Goal: Task Accomplishment & Management: Complete application form

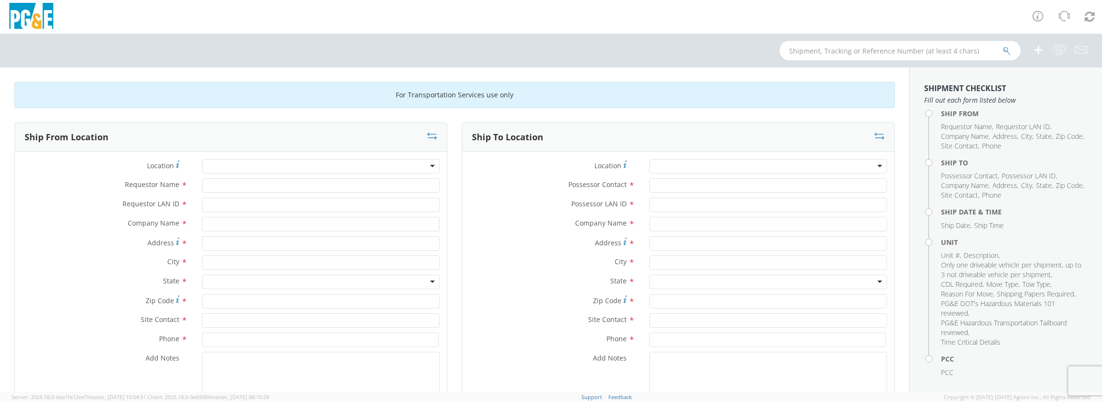
click at [421, 163] on div at bounding box center [321, 166] width 238 height 14
click at [225, 180] on input "Requestor Name *" at bounding box center [321, 185] width 238 height 14
type input "[PERSON_NAME]"
click at [266, 203] on input "Requestor LAN ID *" at bounding box center [321, 205] width 238 height 14
type input "rjtv"
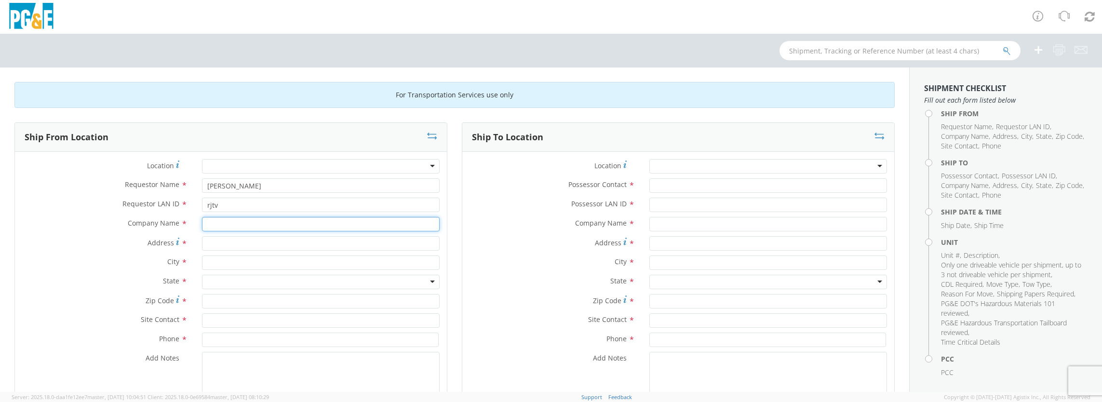
click at [253, 224] on input "text" at bounding box center [321, 224] width 238 height 14
type input "ditch witch west"
click at [252, 241] on input "Address *" at bounding box center [321, 243] width 238 height 14
type input "8240 enterprise dr"
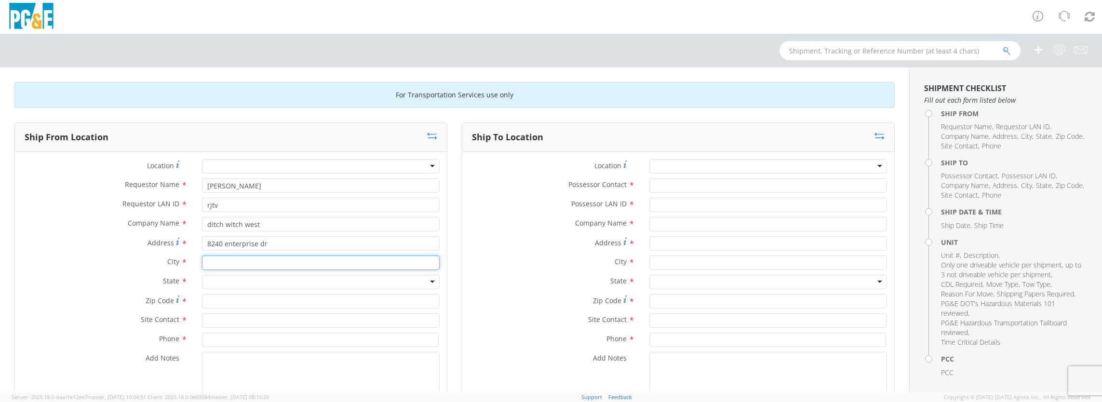
click at [257, 257] on input "text" at bounding box center [321, 263] width 238 height 14
type input "[GEOGRAPHIC_DATA]"
drag, startPoint x: 379, startPoint y: 281, endPoint x: 93, endPoint y: 281, distance: 286.0
click at [93, 281] on div "Location * (OBSOLETE) [PERSON_NAME] SC - GC TRAILER (OBSOLETE) [GEOGRAPHIC_DATA…" at bounding box center [231, 290] width 432 height 263
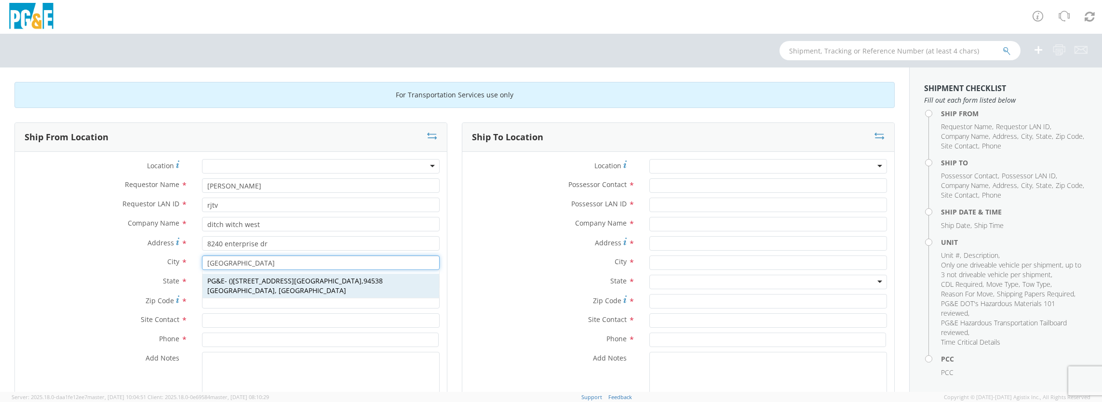
click at [402, 280] on div "PG&E - ( ) [STREET_ADDRESS]" at bounding box center [321, 286] width 237 height 24
type input "PG&E"
type input "[STREET_ADDRESS]"
type input "[GEOGRAPHIC_DATA]"
type input "94538"
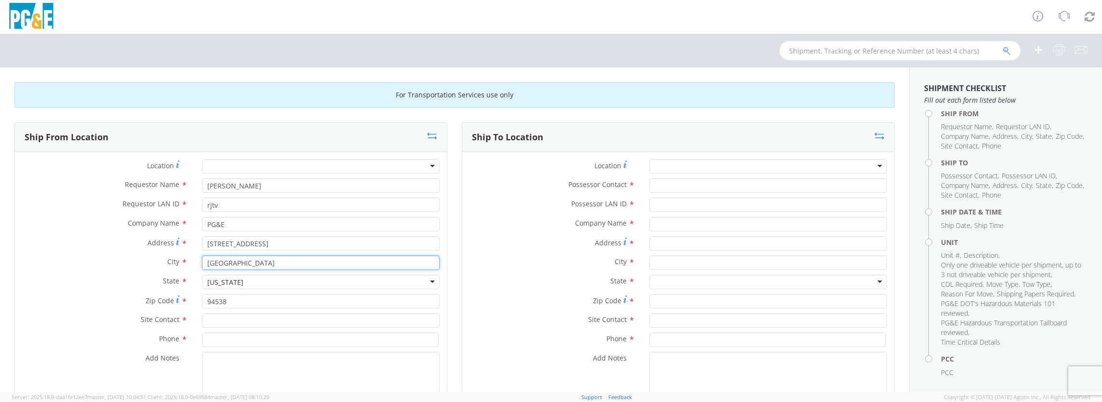
type input "[GEOGRAPHIC_DATA]"
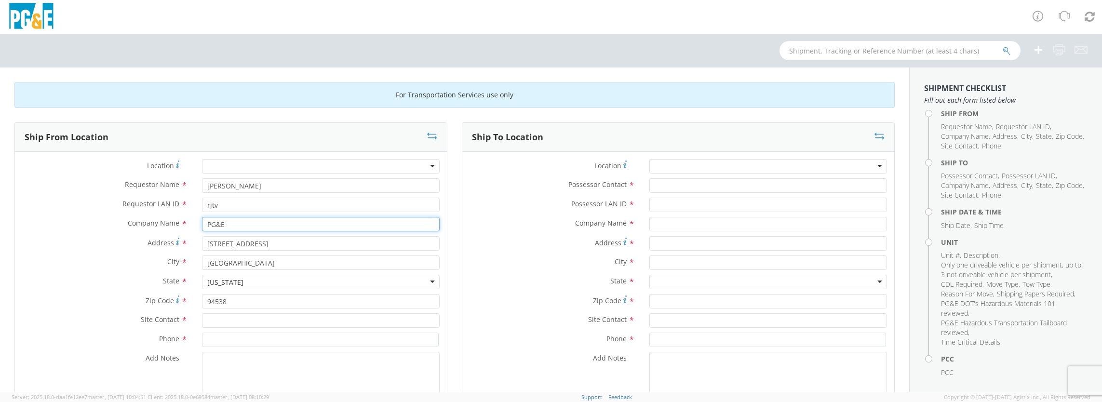
drag, startPoint x: 260, startPoint y: 223, endPoint x: 147, endPoint y: 220, distance: 113.4
click at [147, 220] on div "Company Name * PG&E" at bounding box center [231, 224] width 432 height 14
type input "ditch witch west"
drag, startPoint x: 278, startPoint y: 243, endPoint x: 104, endPoint y: 242, distance: 174.1
click at [104, 242] on div "Address * [STREET_ADDRESS]" at bounding box center [231, 243] width 432 height 14
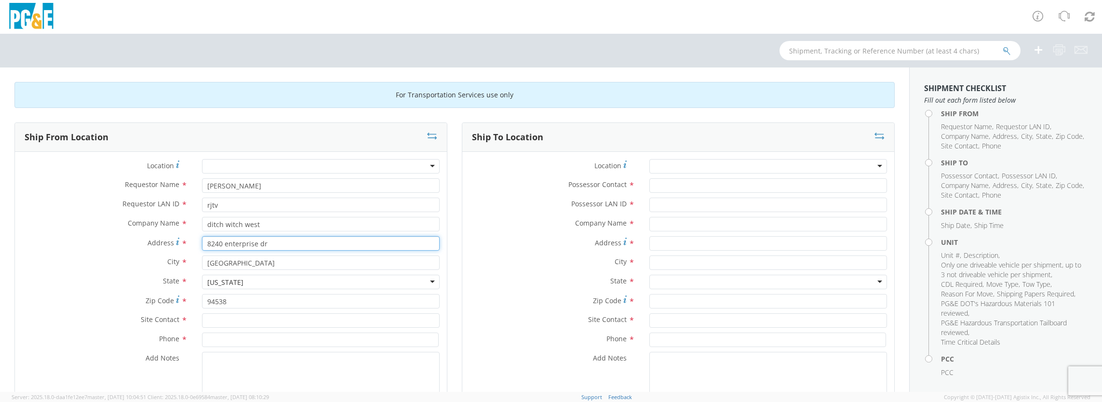
type input "8240 enterprise dr"
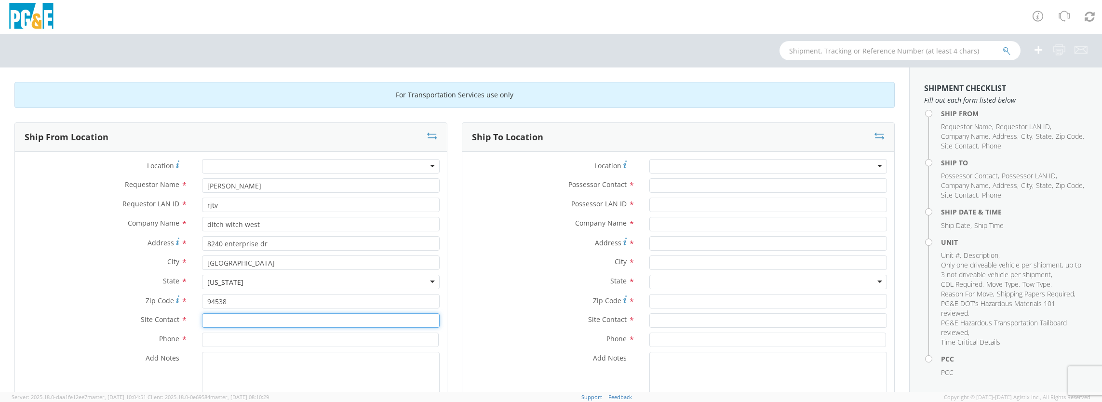
click at [261, 319] on input "text" at bounding box center [321, 320] width 238 height 14
type input "[PERSON_NAME]"
click at [265, 338] on input at bounding box center [320, 340] width 237 height 14
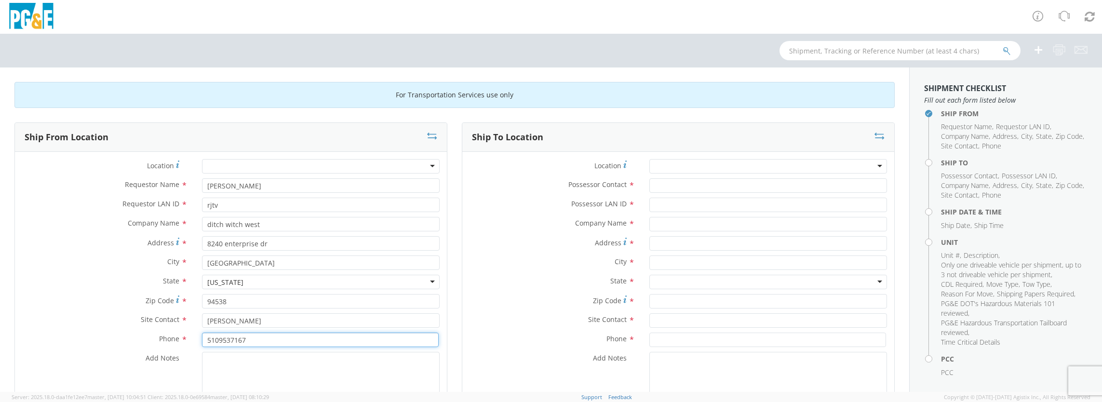
type input "5109537167"
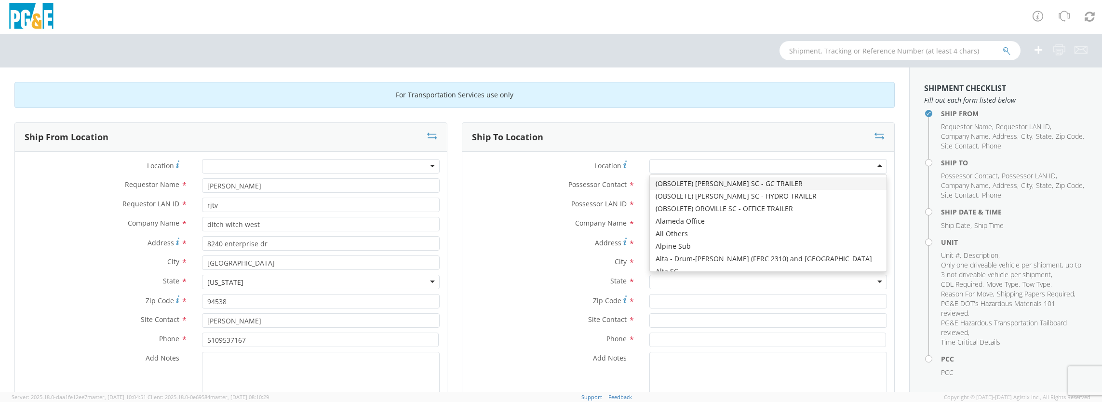
click at [875, 166] on div at bounding box center [769, 166] width 238 height 14
type input "PG&E"
type input "[STREET_ADDRESS]"
type input "Petaluma"
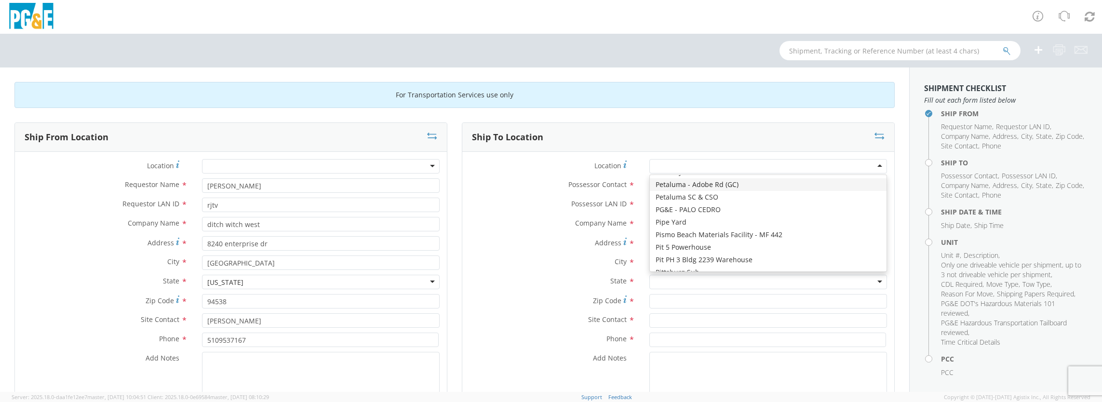
type input "94952"
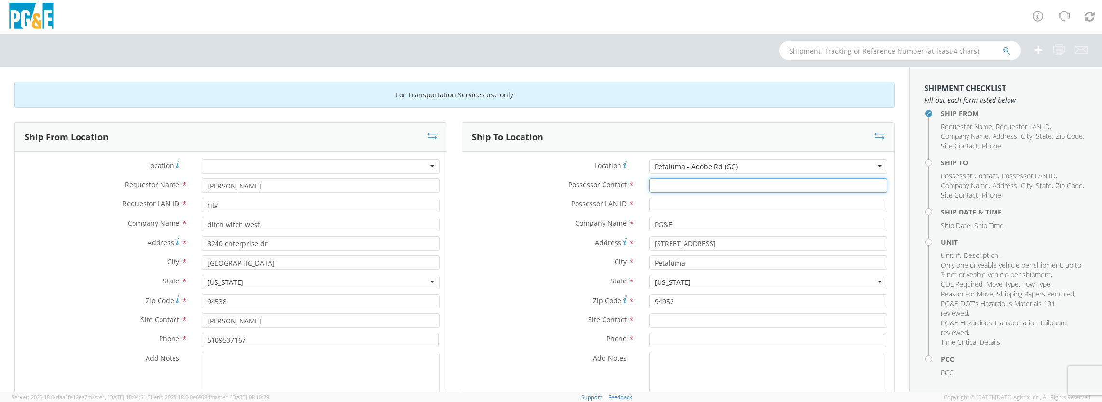
click at [667, 185] on input "Possessor Contact *" at bounding box center [769, 185] width 238 height 14
type input "r"
type input "[PERSON_NAME]"
click at [668, 203] on input "Possessor LAN ID *" at bounding box center [769, 205] width 238 height 14
type input "rjtv"
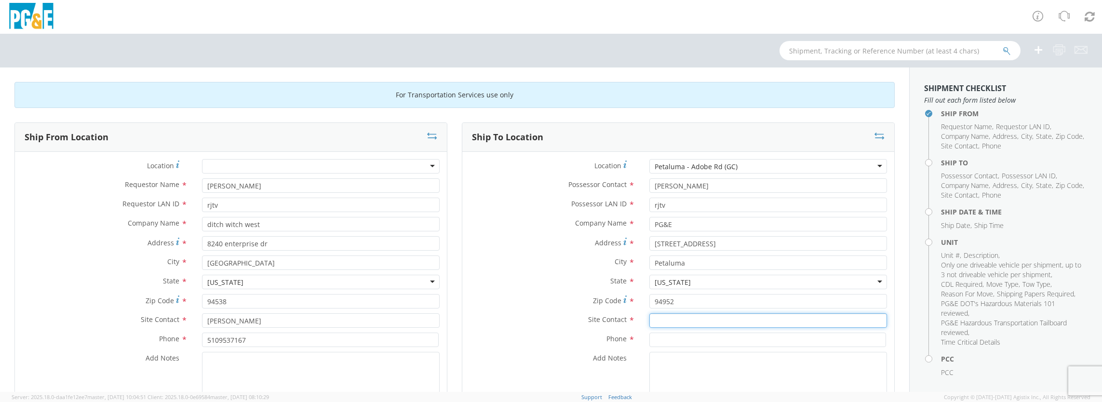
click at [713, 324] on input "text" at bounding box center [769, 320] width 238 height 14
type input "[PERSON_NAME]"
click at [700, 336] on input at bounding box center [768, 340] width 237 height 14
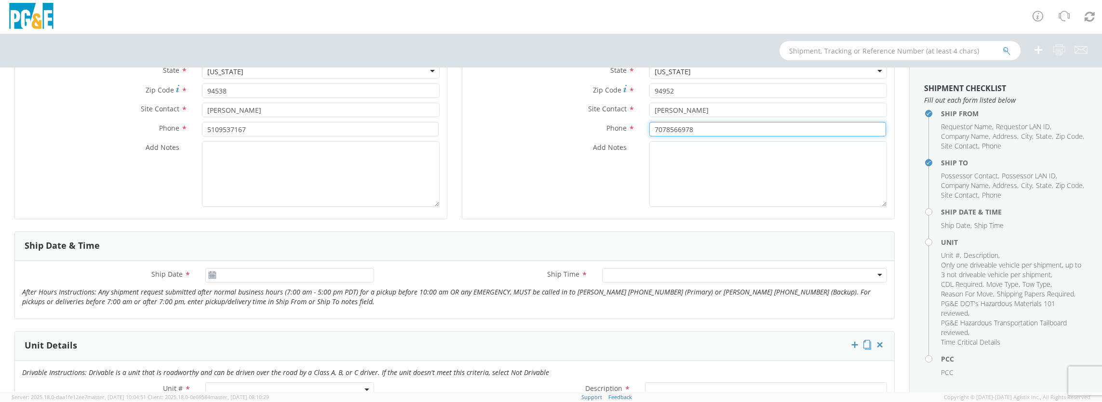
scroll to position [241, 0]
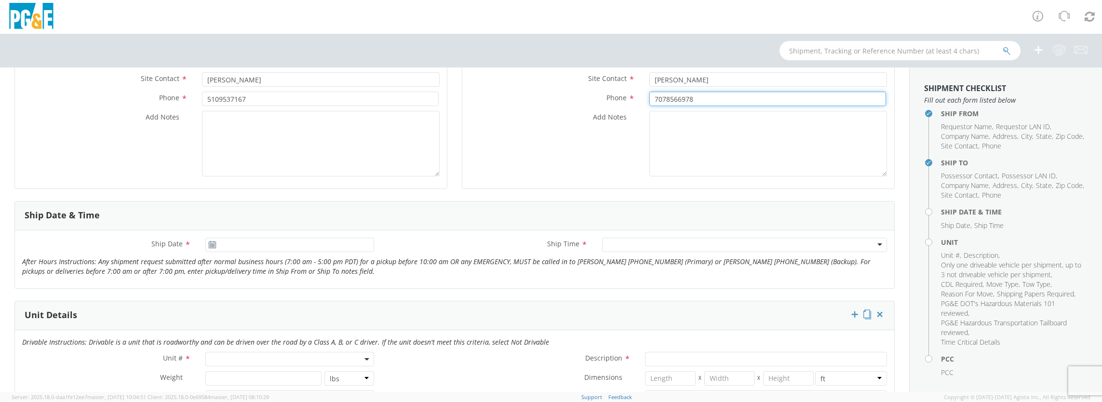
type input "7078566978"
click at [213, 245] on icon at bounding box center [212, 245] width 8 height 8
click at [349, 244] on input "[DATE]" at bounding box center [289, 245] width 169 height 14
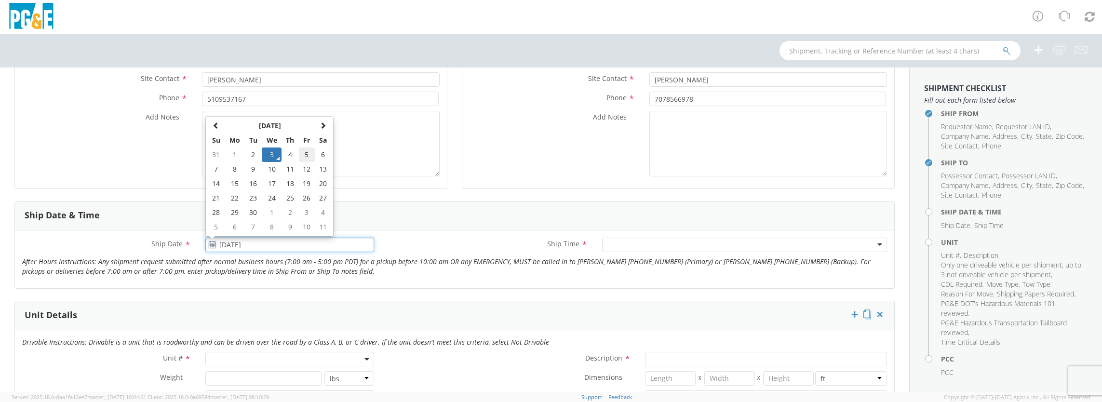
click at [305, 153] on td "5" at bounding box center [307, 155] width 16 height 14
type input "[DATE]"
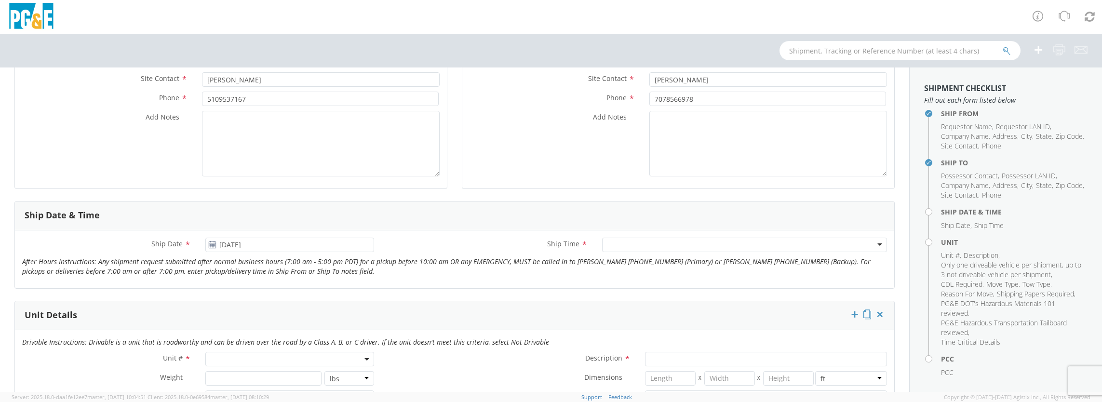
click at [841, 243] on div at bounding box center [744, 245] width 285 height 14
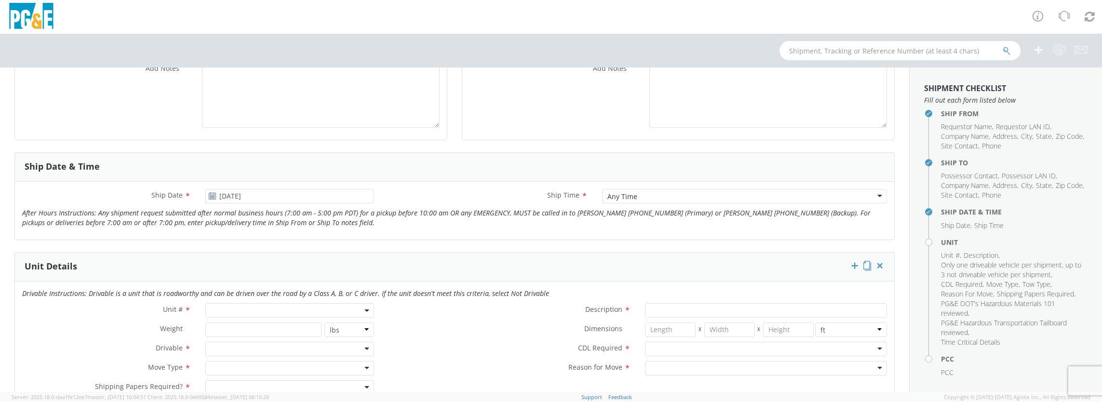
scroll to position [338, 0]
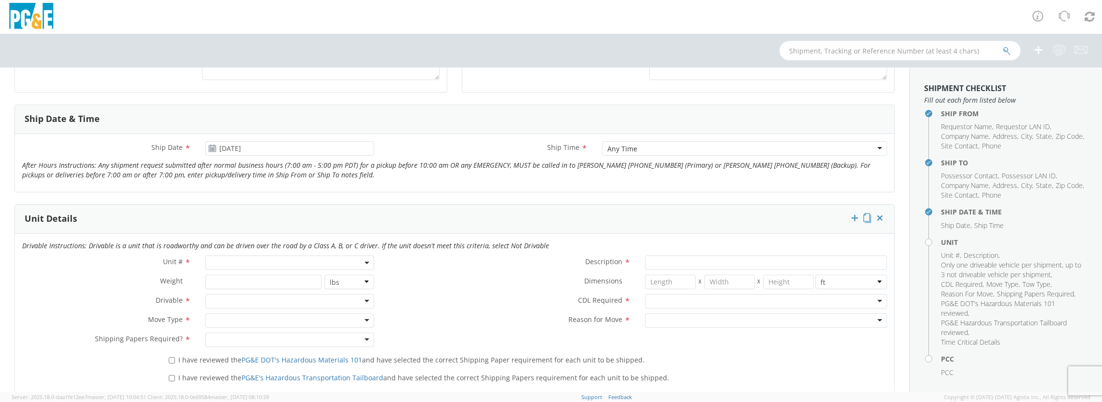
click at [362, 258] on span at bounding box center [289, 263] width 169 height 14
click at [238, 280] on input "search" at bounding box center [289, 278] width 163 height 14
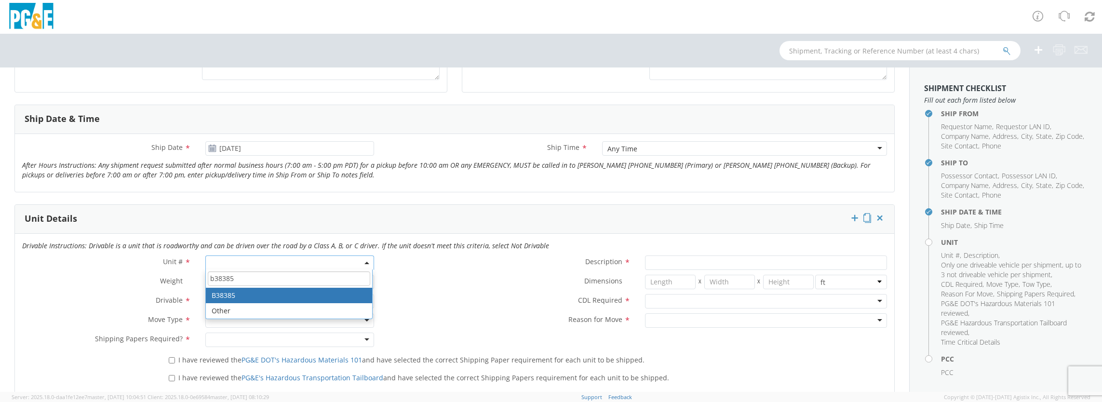
type input "b38385"
type input "TRUCK; MANHOLE PUMP W/CRANE"
type input "56000"
select select "B38385"
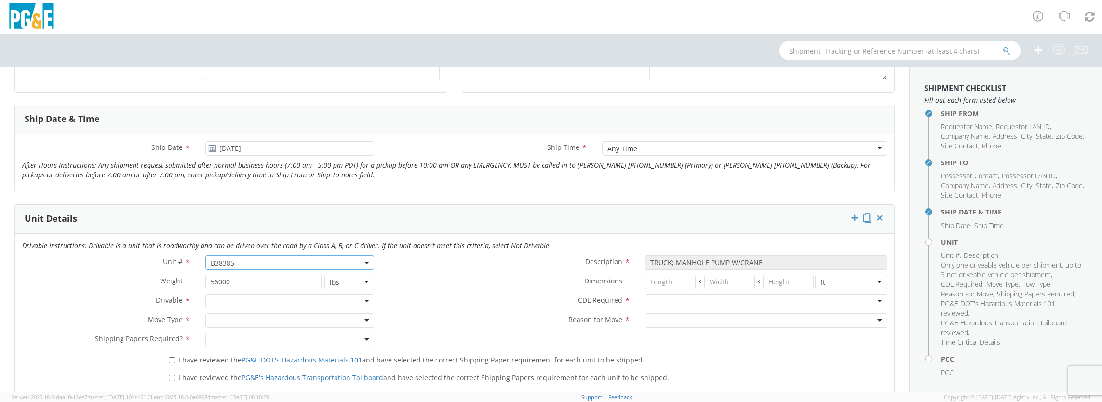
click at [322, 297] on div at bounding box center [289, 301] width 169 height 14
click at [252, 320] on div at bounding box center [289, 320] width 169 height 14
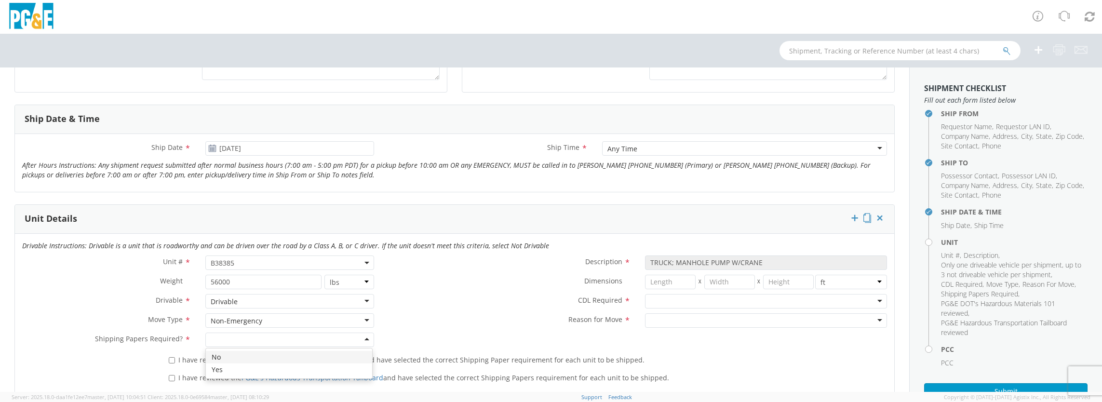
click at [275, 337] on div at bounding box center [289, 340] width 169 height 14
click at [720, 295] on div at bounding box center [766, 301] width 242 height 14
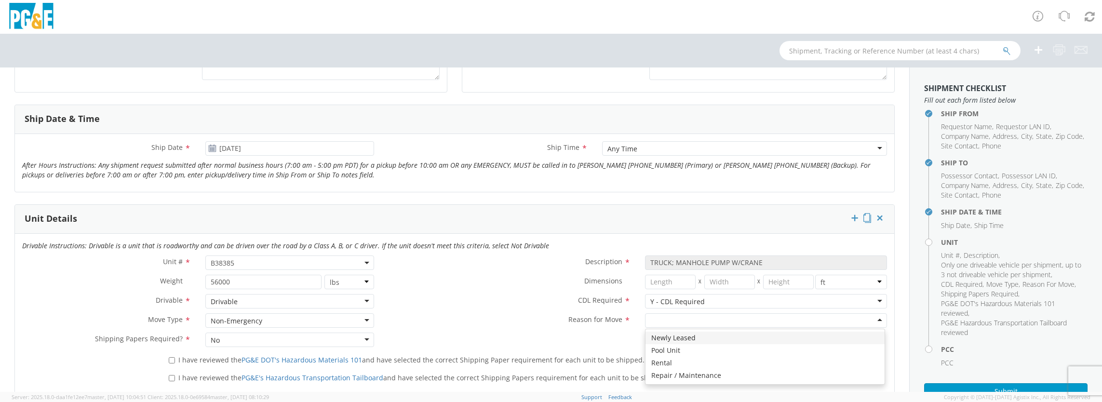
click at [682, 319] on div at bounding box center [766, 320] width 242 height 14
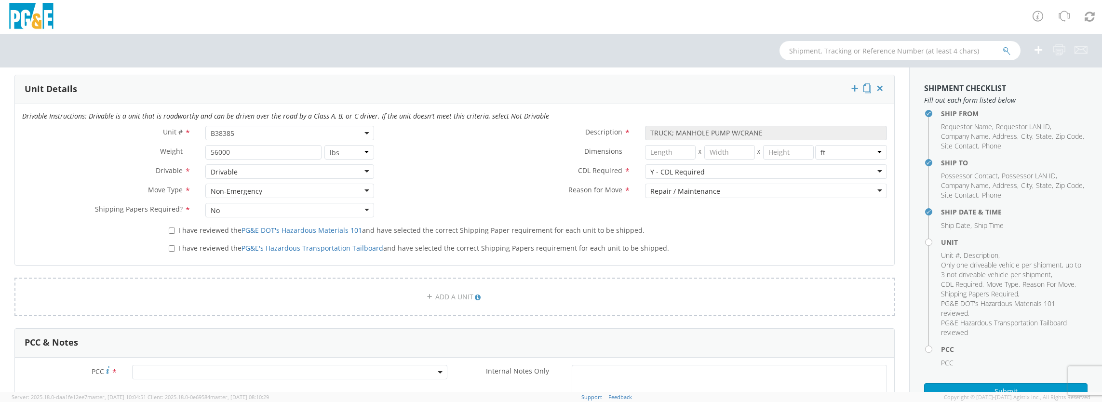
scroll to position [530, 0]
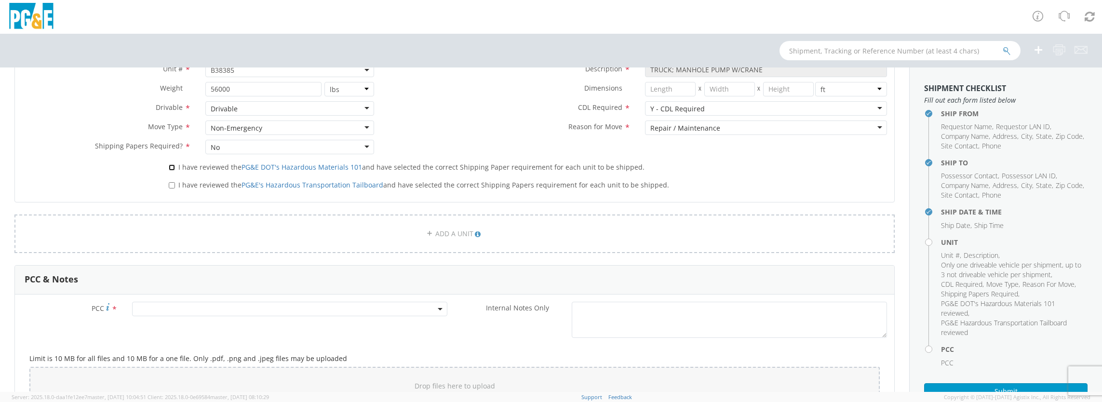
click at [171, 167] on input "I have reviewed the PG&E DOT's Hazardous Materials 101 and have selected the co…" at bounding box center [172, 167] width 6 height 6
checkbox input "true"
click at [170, 184] on input "I have reviewed the PG&E's Hazardous Transportation Tailboard and have selected…" at bounding box center [172, 185] width 6 height 6
checkbox input "true"
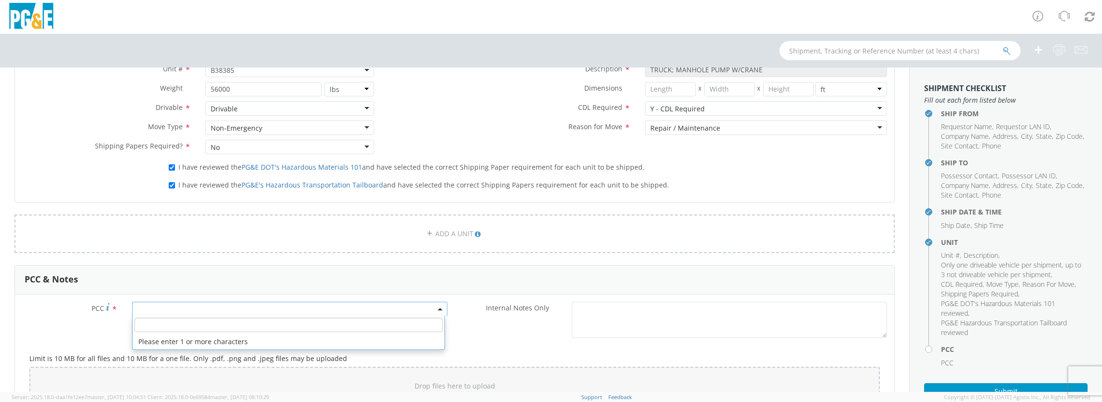
click at [166, 305] on span at bounding box center [289, 309] width 315 height 14
click at [162, 319] on input "number" at bounding box center [289, 325] width 308 height 14
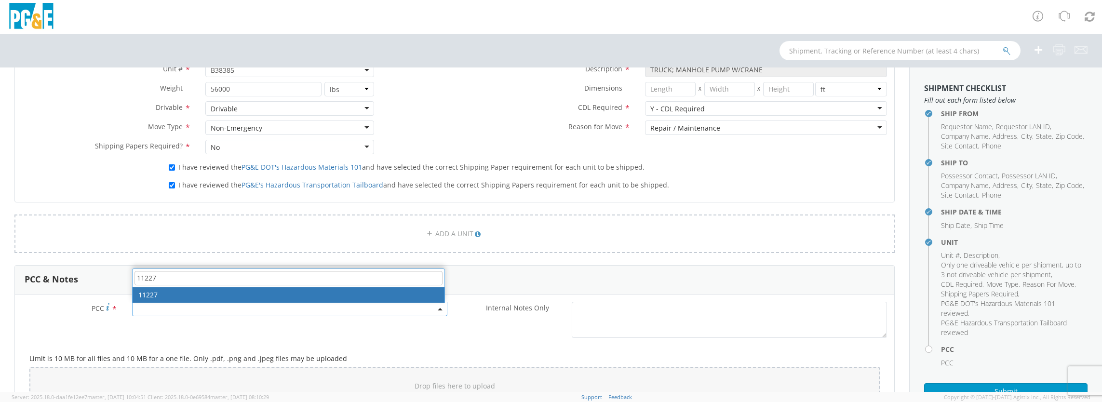
type input "11227"
select select "11227"
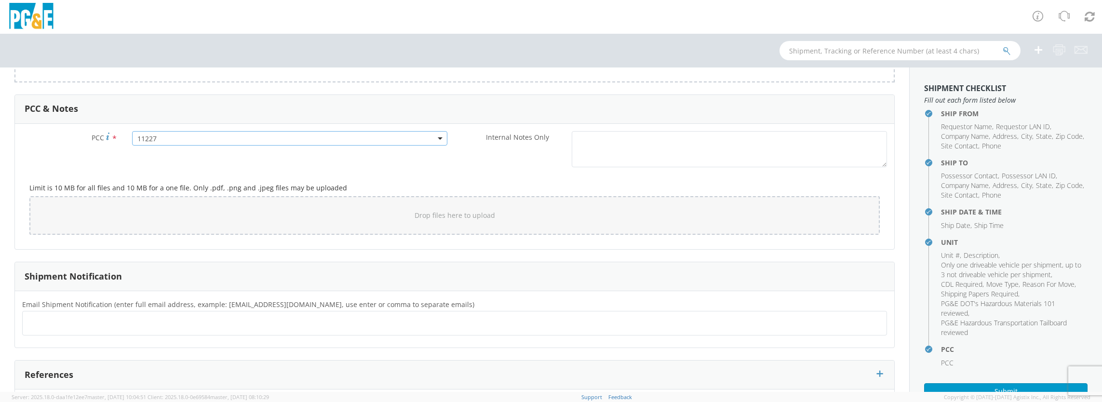
scroll to position [761, 0]
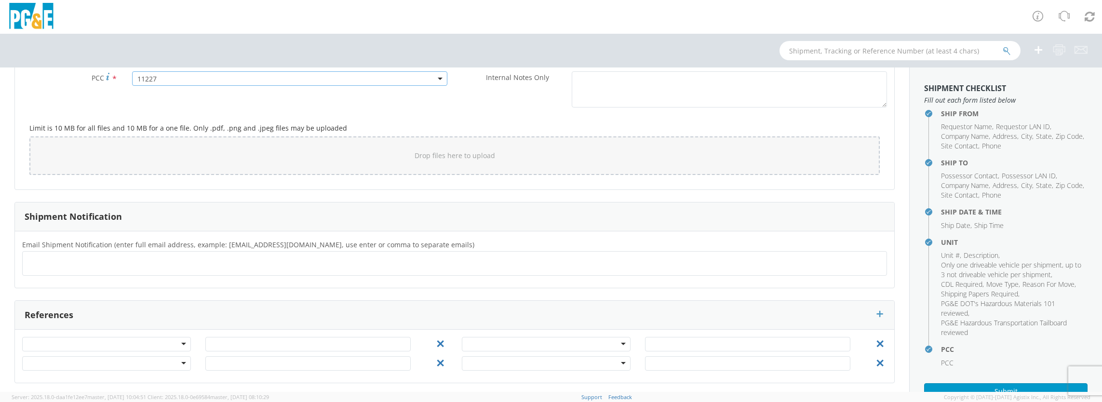
click at [128, 265] on ul at bounding box center [455, 264] width 856 height 16
type input "[EMAIL_ADDRESS][DOMAIN_NAME]"
click at [160, 266] on ul "[EMAIL_ADDRESS][DOMAIN_NAME] ×" at bounding box center [455, 264] width 856 height 16
type input "[EMAIL_ADDRESS][DOMAIN_NAME]"
click at [258, 268] on ul "[EMAIL_ADDRESS][DOMAIN_NAME] × [EMAIL_ADDRESS][DOMAIN_NAME] ×" at bounding box center [455, 264] width 856 height 16
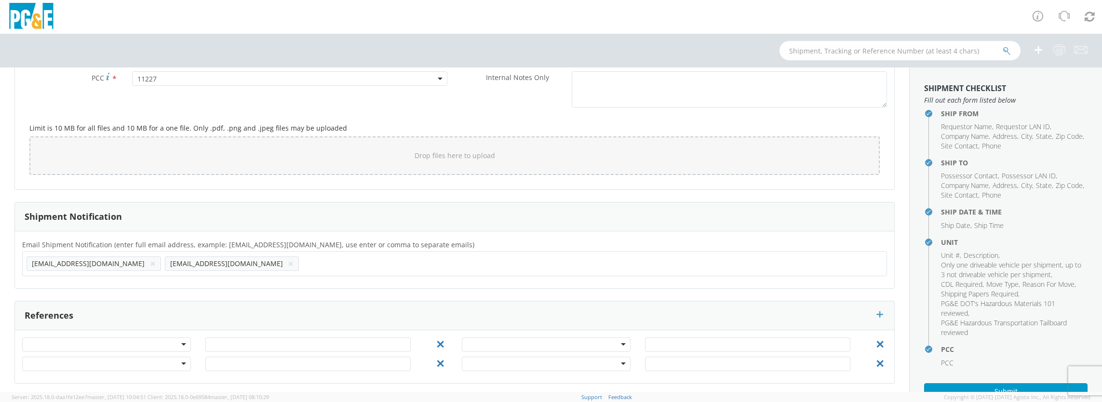
click at [258, 266] on ul "[EMAIL_ADDRESS][DOMAIN_NAME] × [EMAIL_ADDRESS][DOMAIN_NAME] ×" at bounding box center [455, 264] width 856 height 16
type input "[EMAIL_ADDRESS][DOMAIN_NAME]"
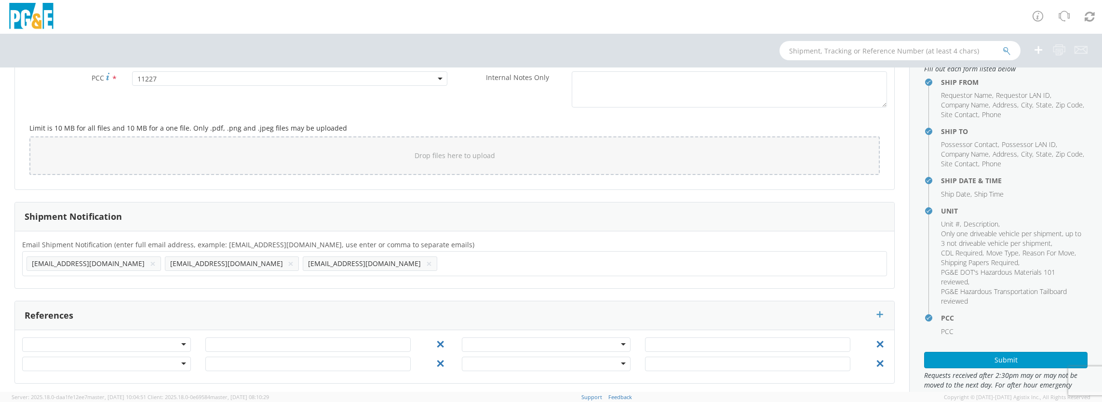
scroll to position [57, 0]
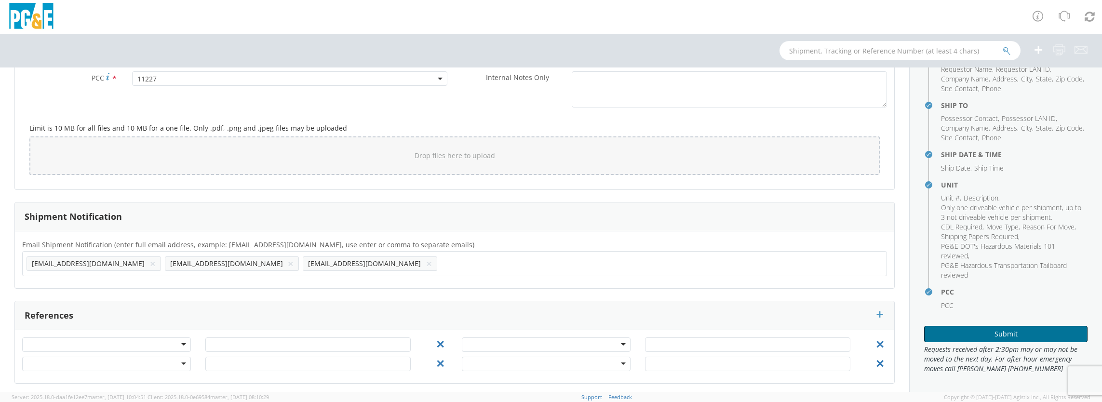
click at [990, 334] on button "Submit" at bounding box center [1005, 334] width 163 height 16
